Goal: Transaction & Acquisition: Subscribe to service/newsletter

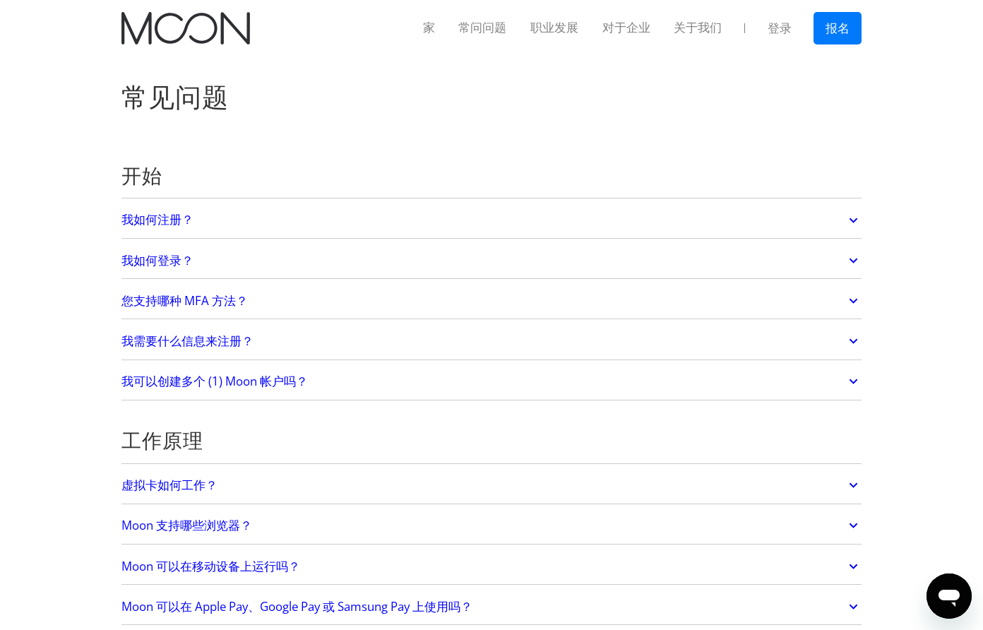
click at [835, 26] on font "报名" at bounding box center [837, 28] width 24 height 14
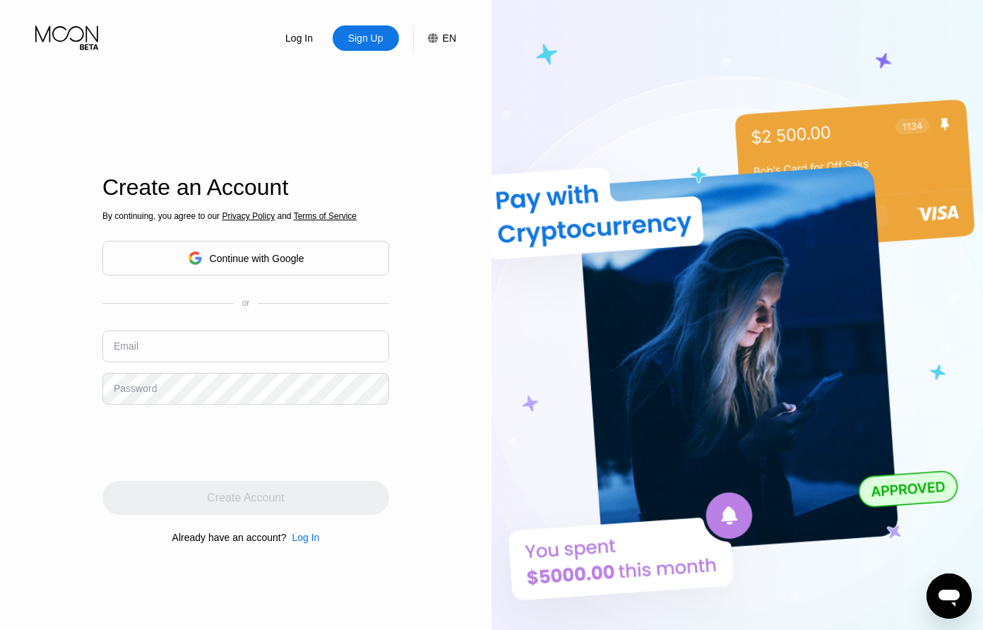
click at [282, 258] on div "Continue with Google" at bounding box center [257, 258] width 95 height 11
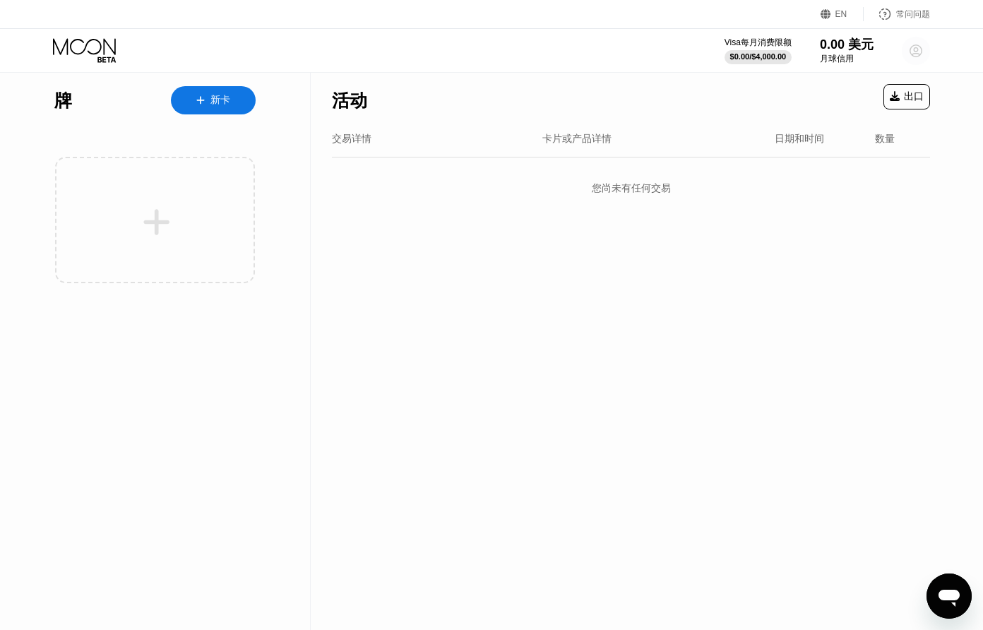
click at [913, 49] on icon at bounding box center [916, 51] width 8 height 8
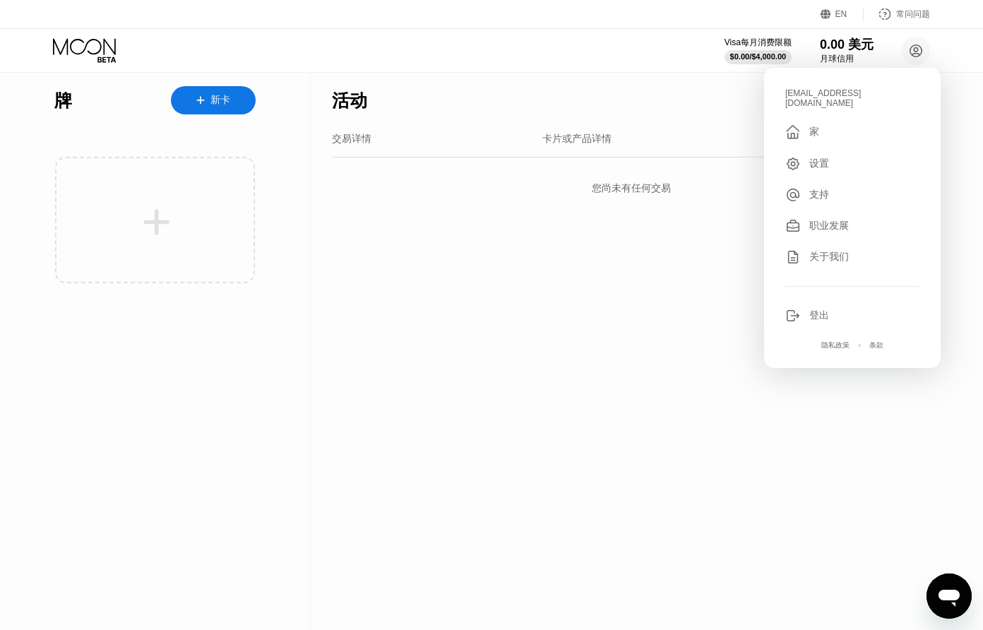
click at [702, 314] on div "活动 出口 交易详情 卡片或产品详情 日期和时间 数量 您尚未有任何交易" at bounding box center [631, 351] width 640 height 558
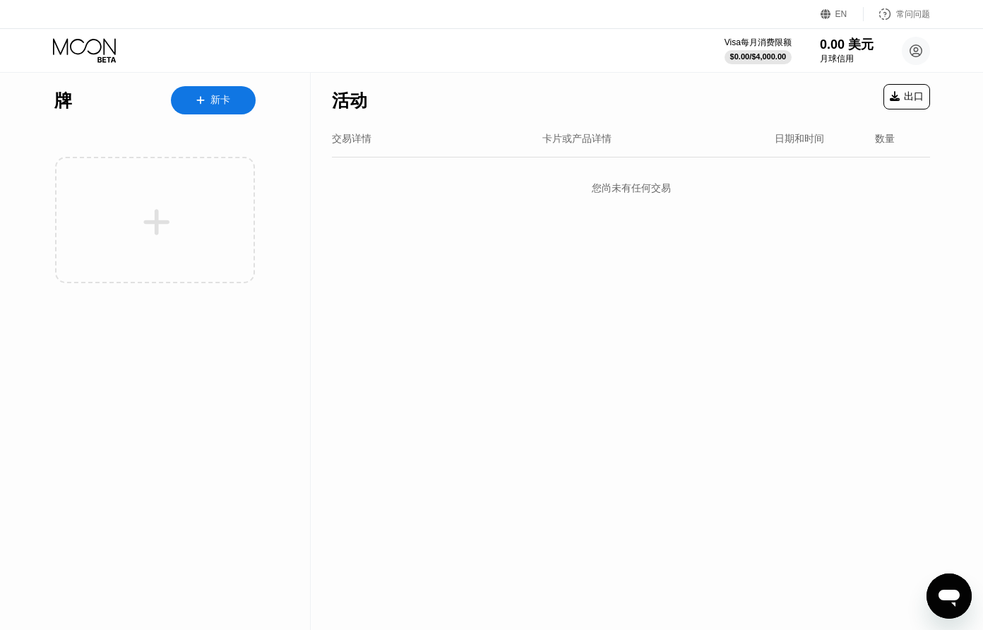
click at [211, 90] on div "新卡" at bounding box center [213, 100] width 85 height 28
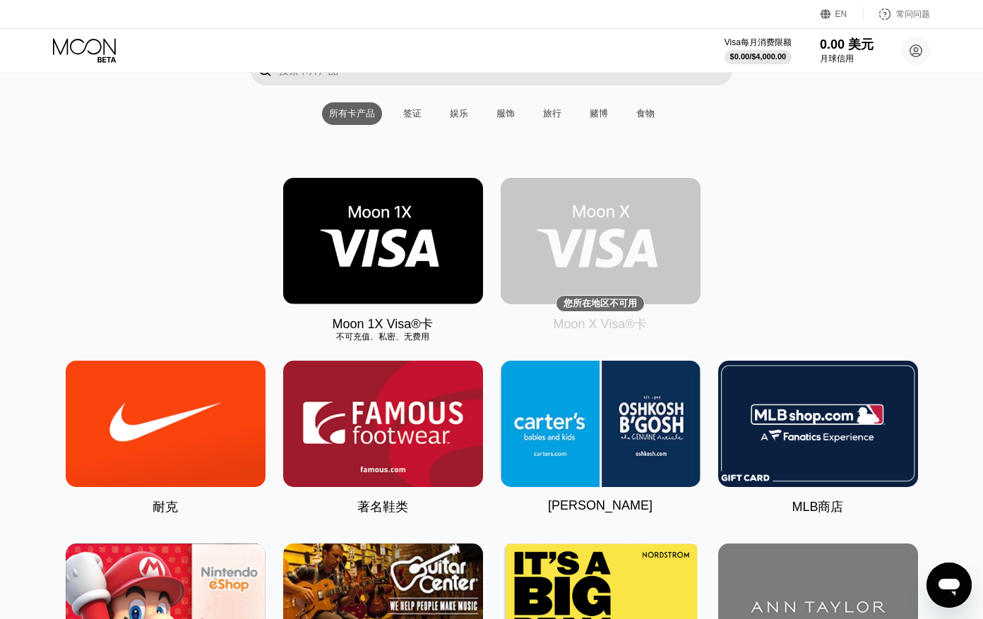
scroll to position [141, 0]
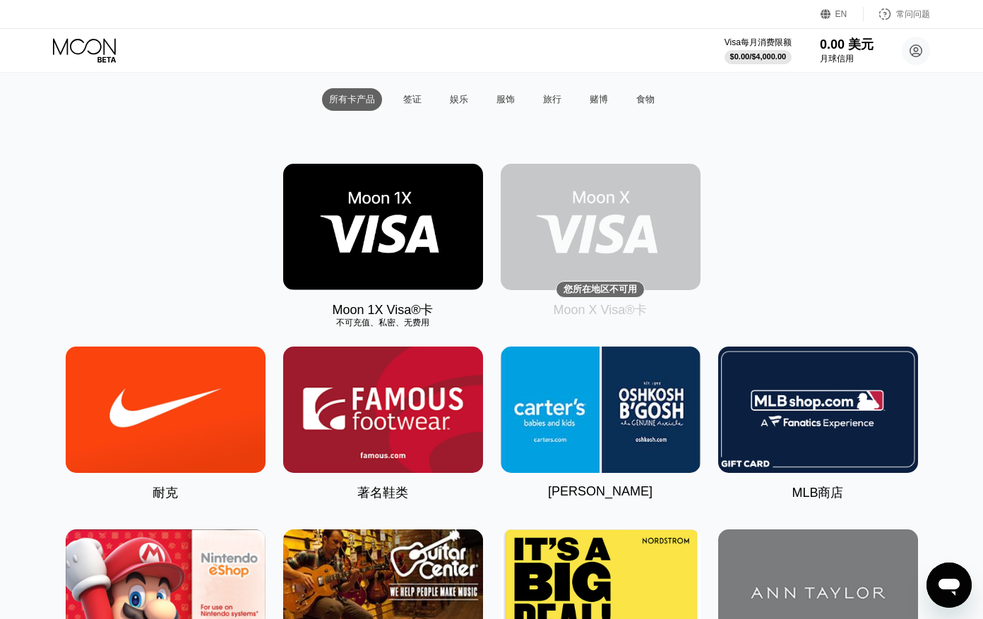
click at [618, 288] on font "您所在地区不可用" at bounding box center [599, 289] width 73 height 11
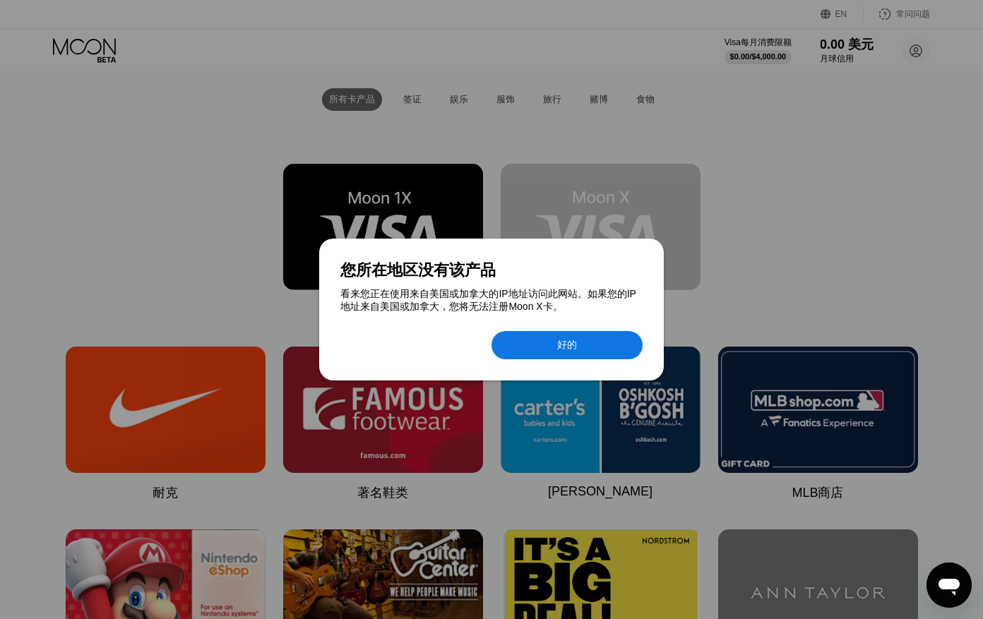
click at [743, 280] on div at bounding box center [491, 309] width 983 height 619
